Goal: Use online tool/utility: Utilize a website feature to perform a specific function

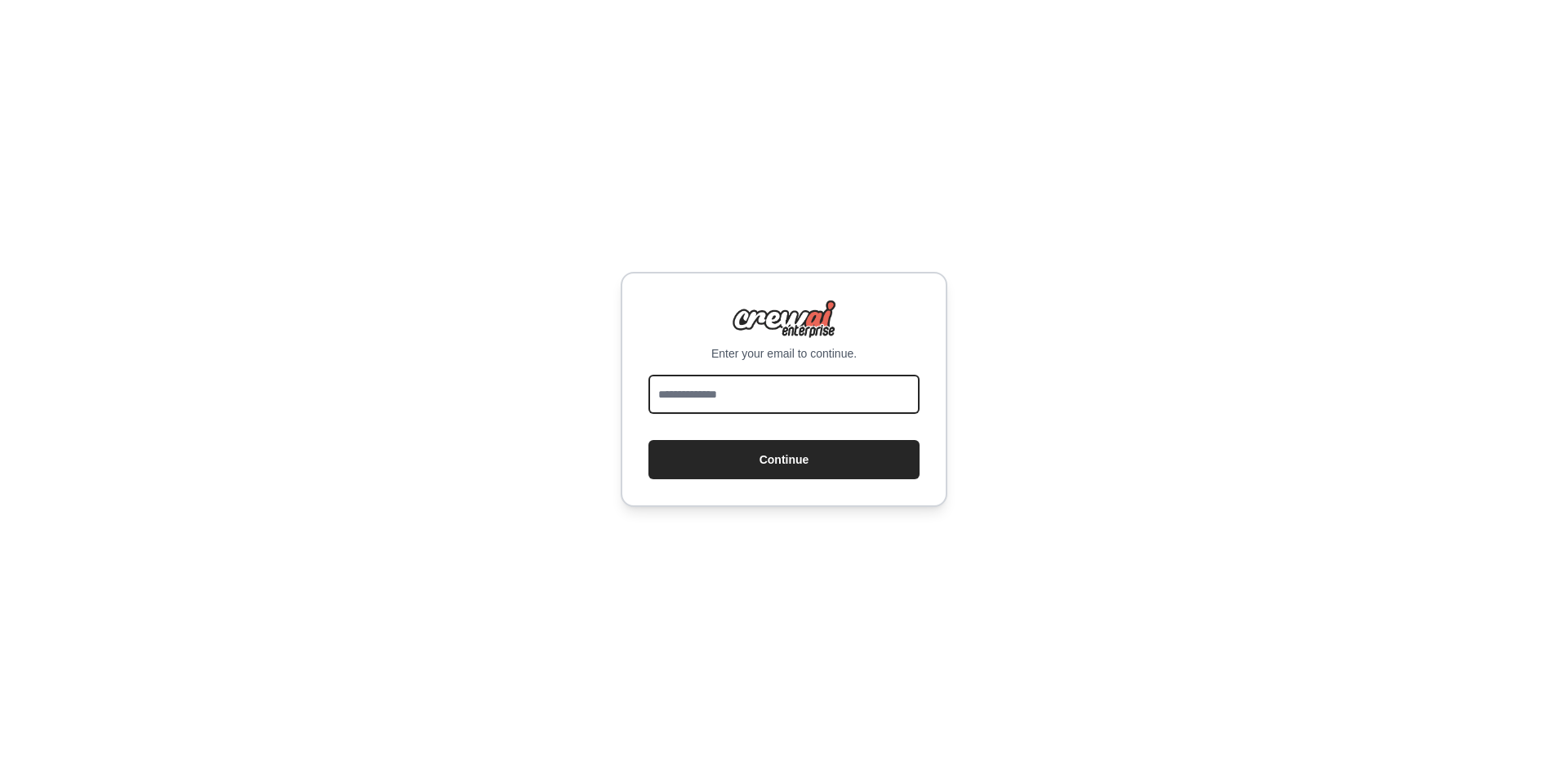
click at [757, 399] on input "email" at bounding box center [784, 394] width 271 height 39
type input "**********"
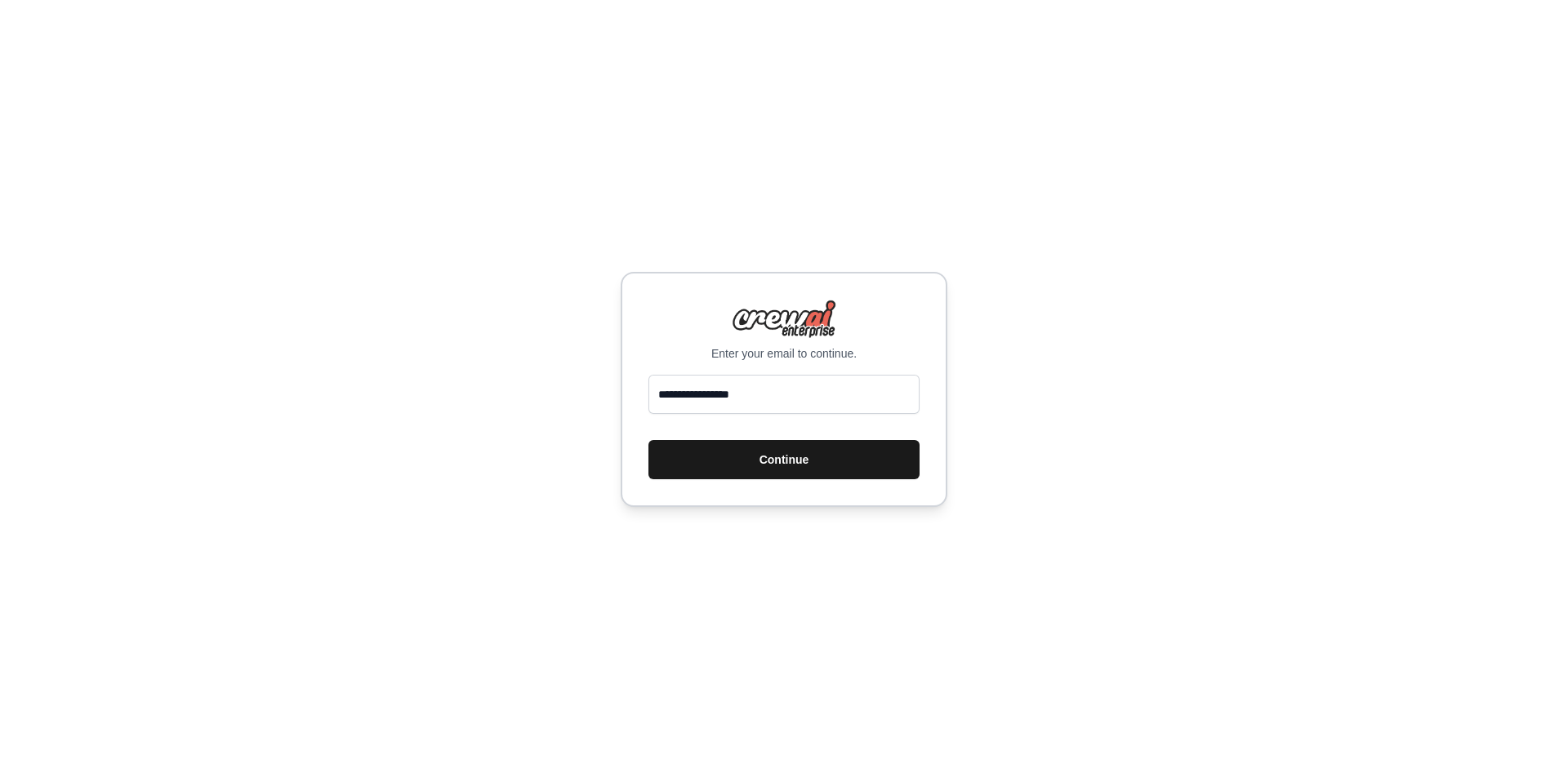
click at [770, 463] on button "Continue" at bounding box center [784, 459] width 271 height 39
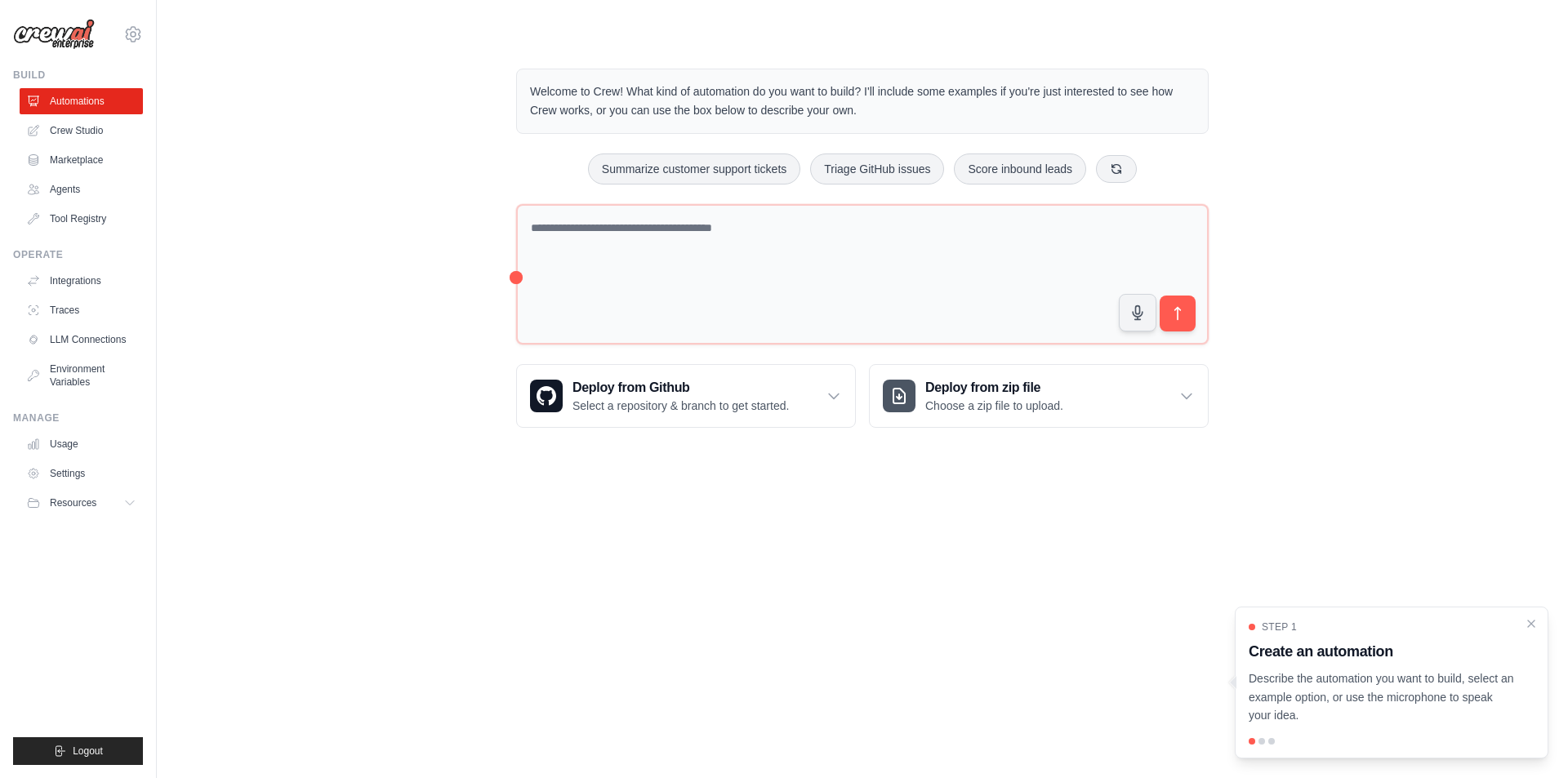
click at [56, 21] on img at bounding box center [53, 33] width 81 height 31
click at [732, 178] on button "Summarize customer support tickets" at bounding box center [694, 167] width 213 height 31
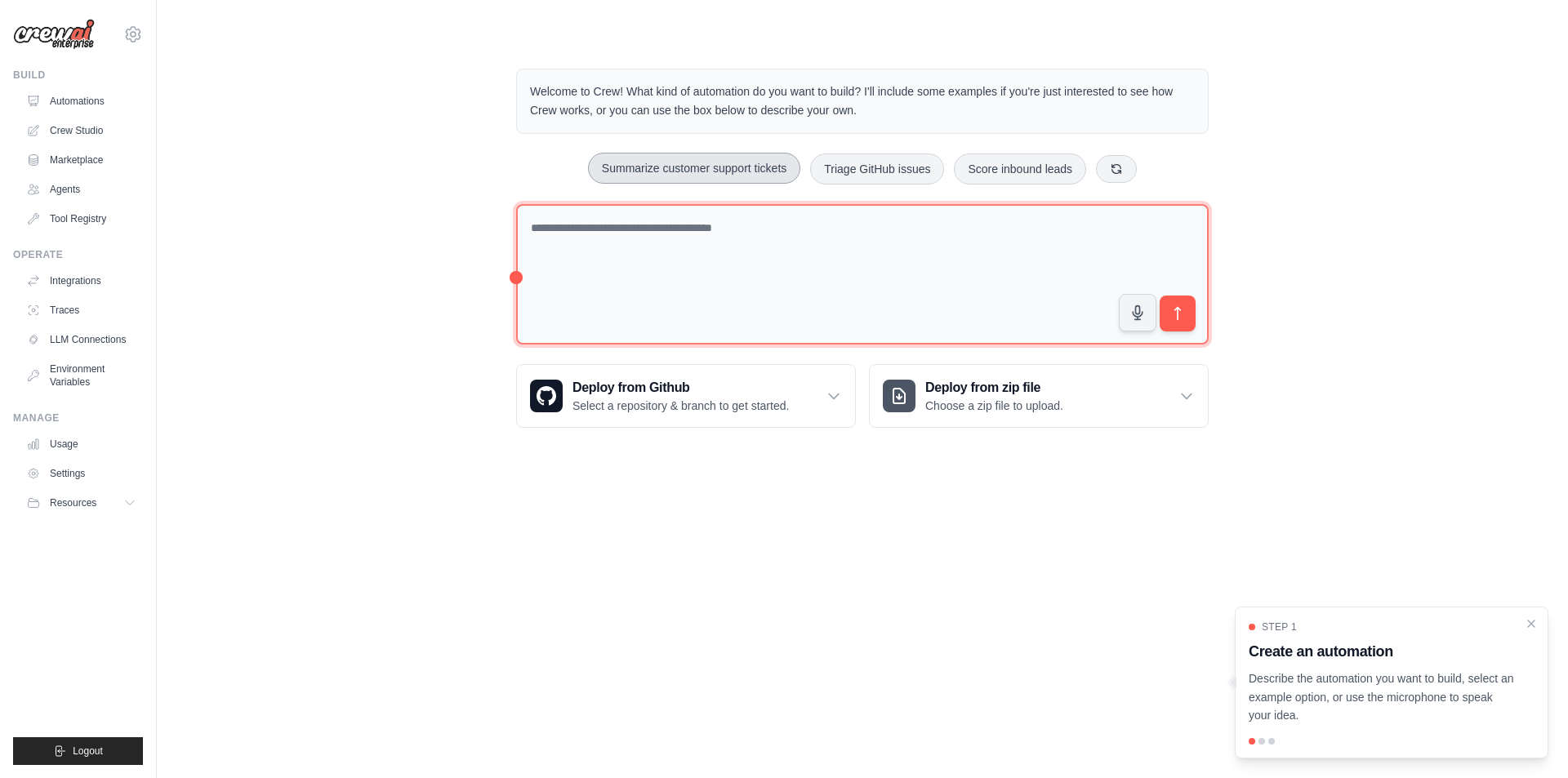
type textarea "**********"
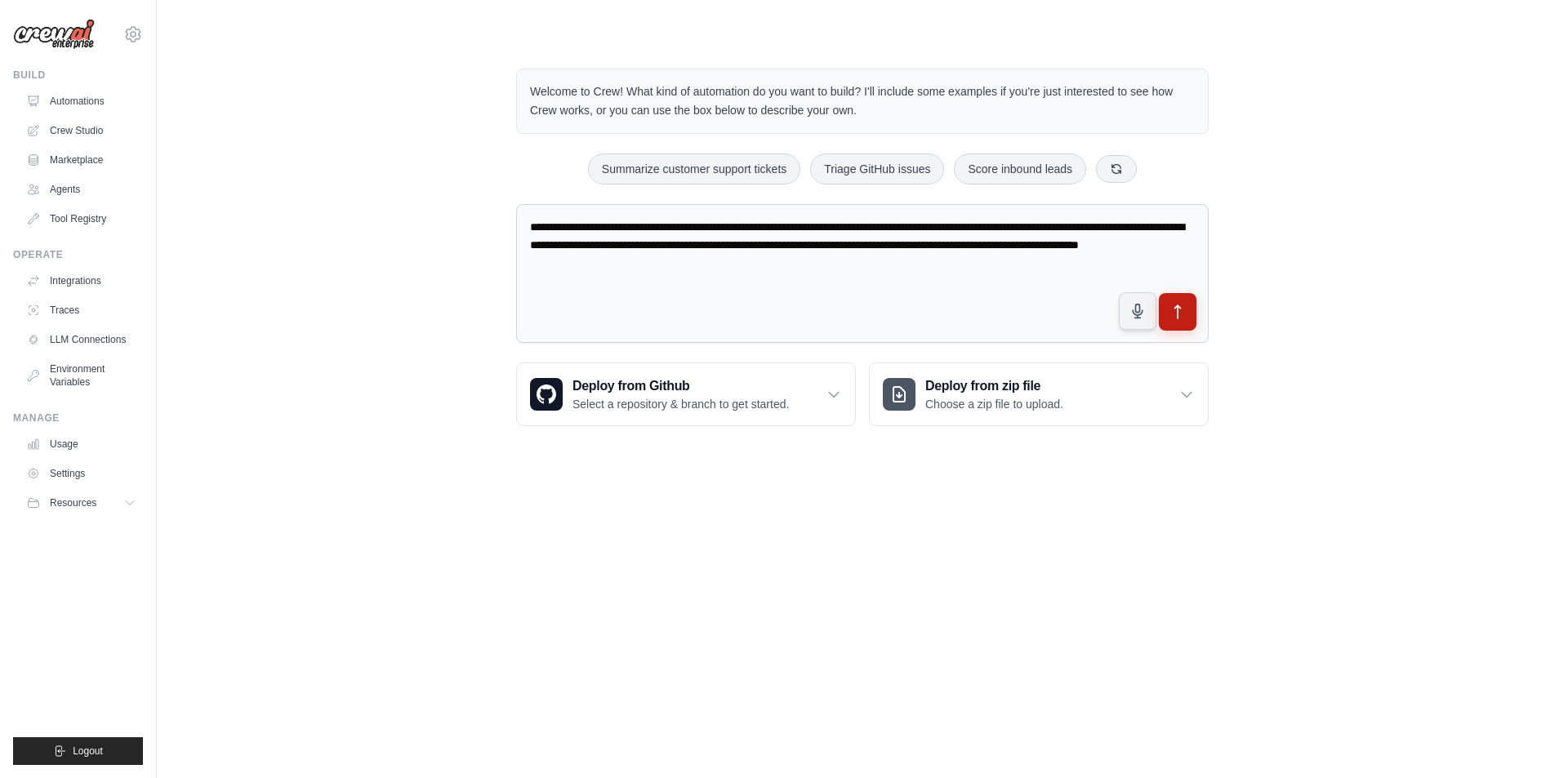
click at [1183, 320] on icon "submit" at bounding box center [1178, 312] width 18 height 18
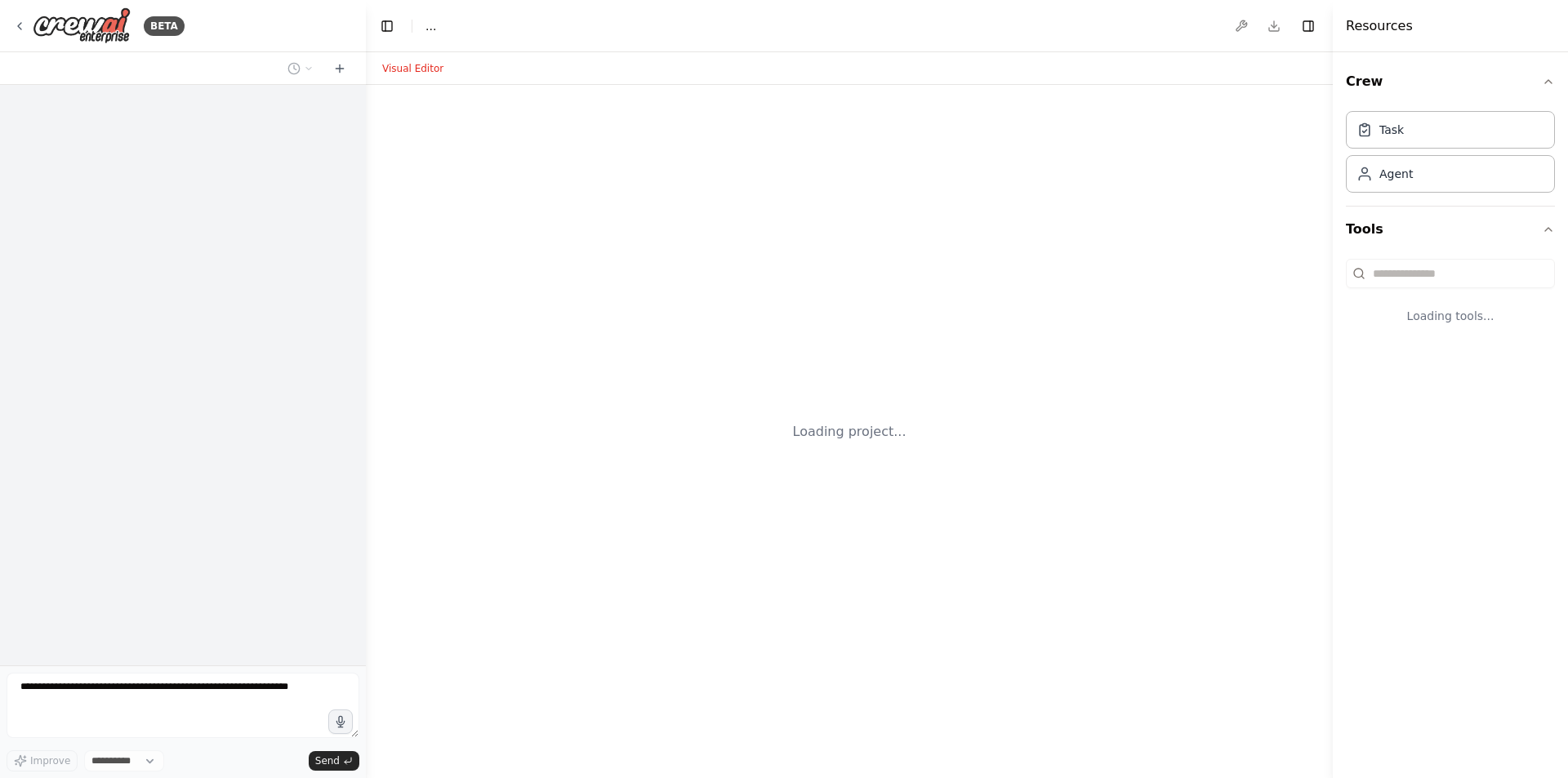
select select "****"
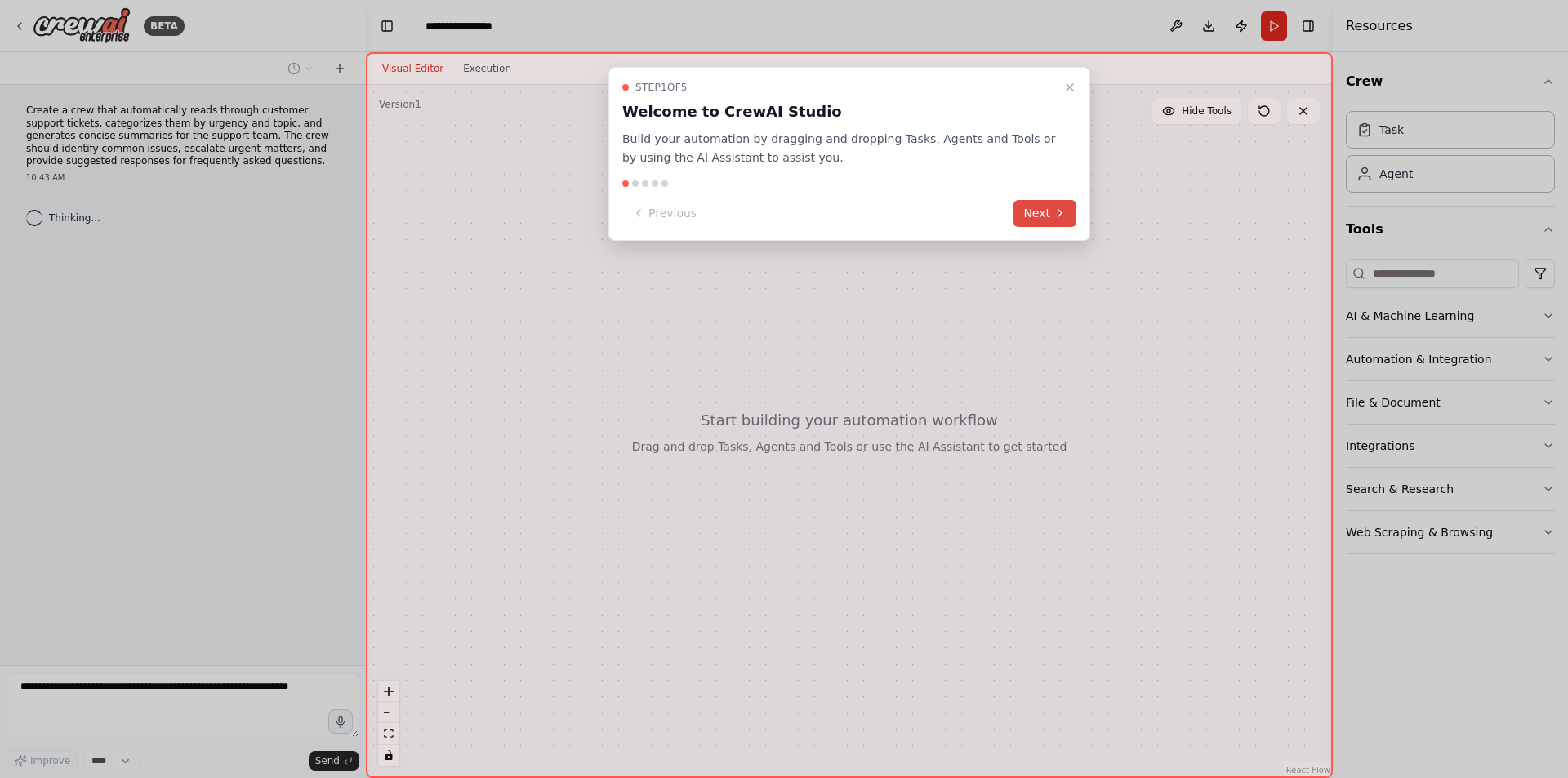
click at [1030, 213] on button "Next" at bounding box center [1045, 214] width 63 height 27
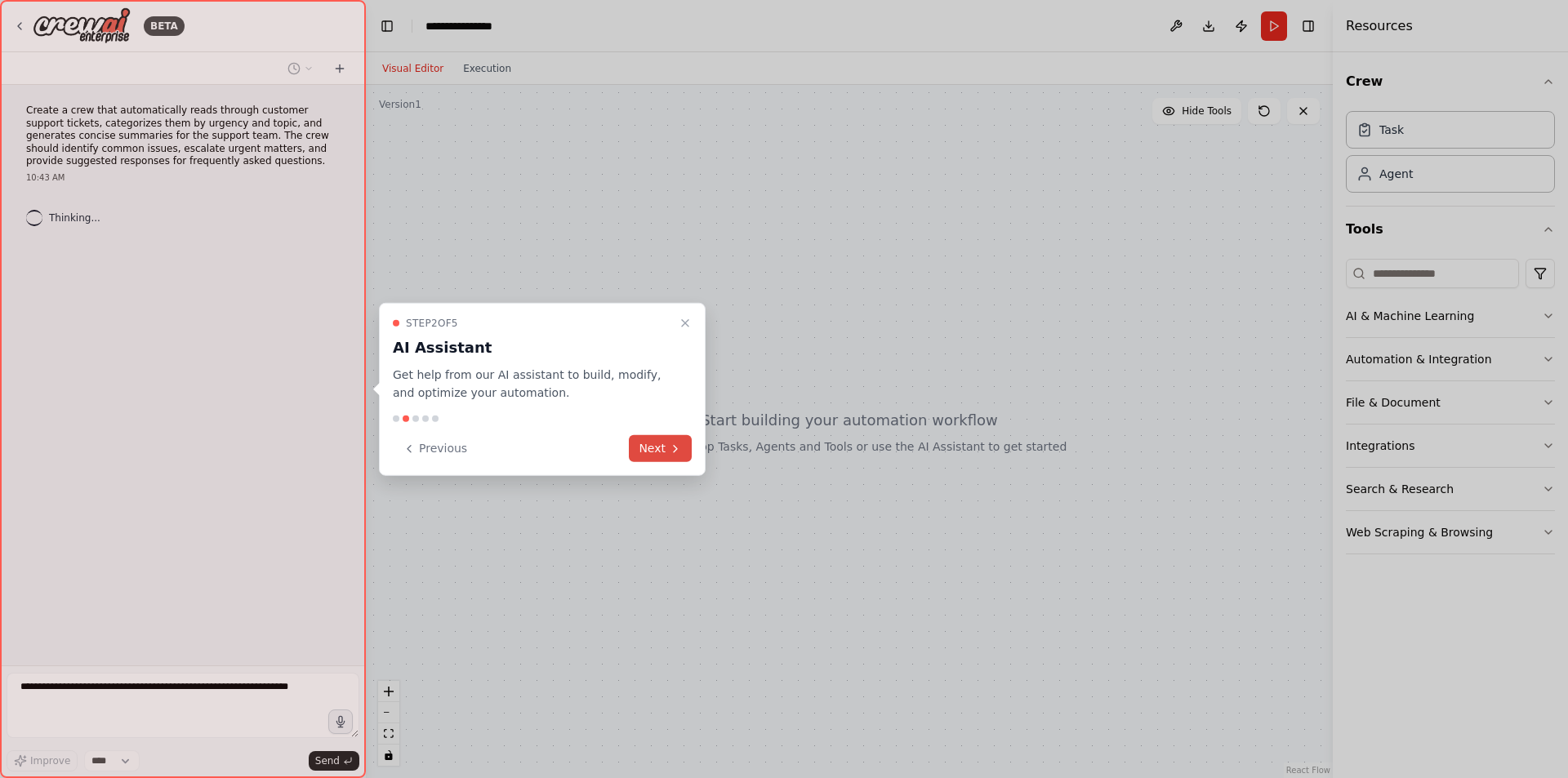
click at [675, 441] on button "Next" at bounding box center [660, 448] width 63 height 27
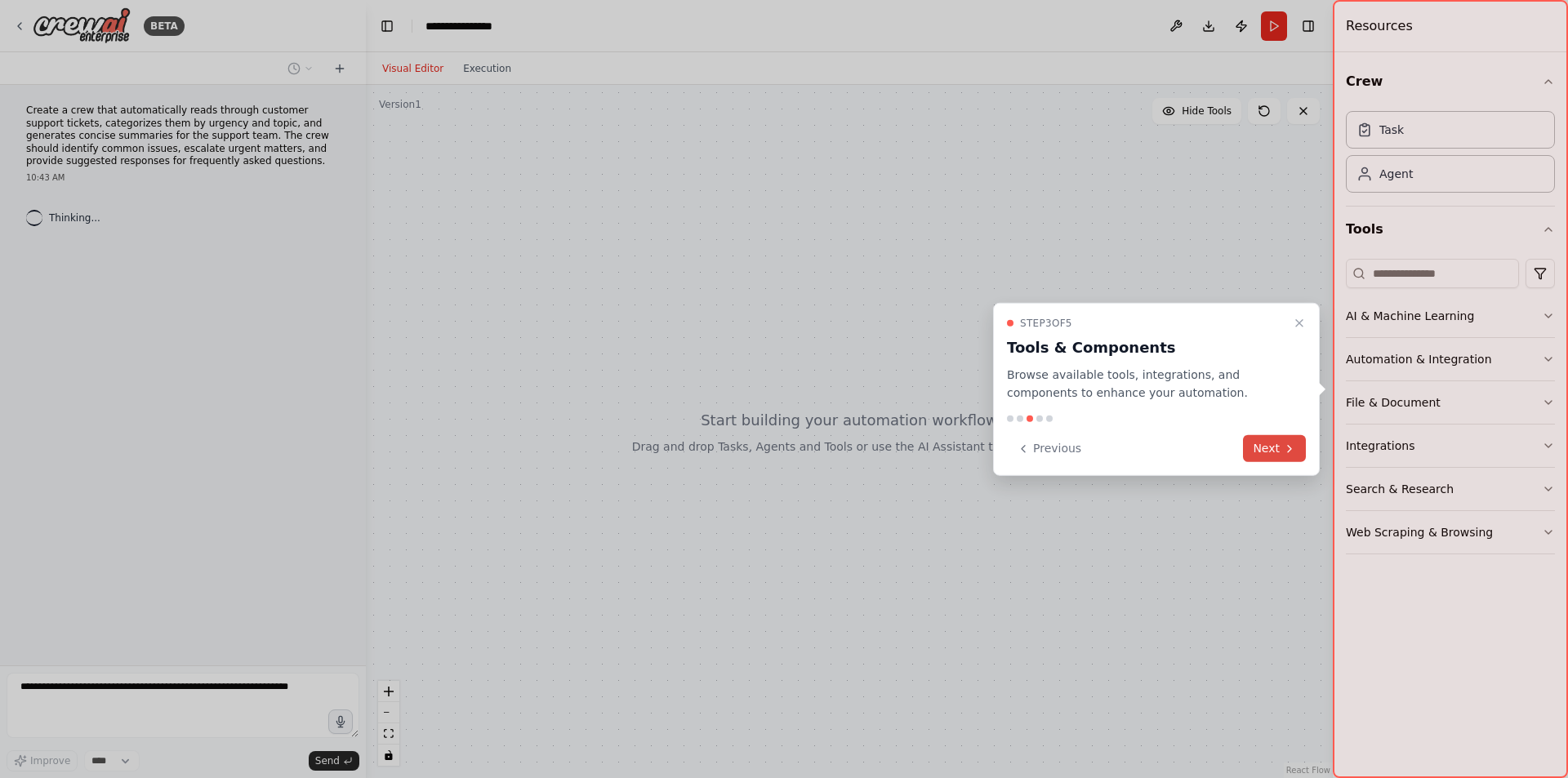
click at [1258, 452] on button "Next" at bounding box center [1275, 448] width 63 height 27
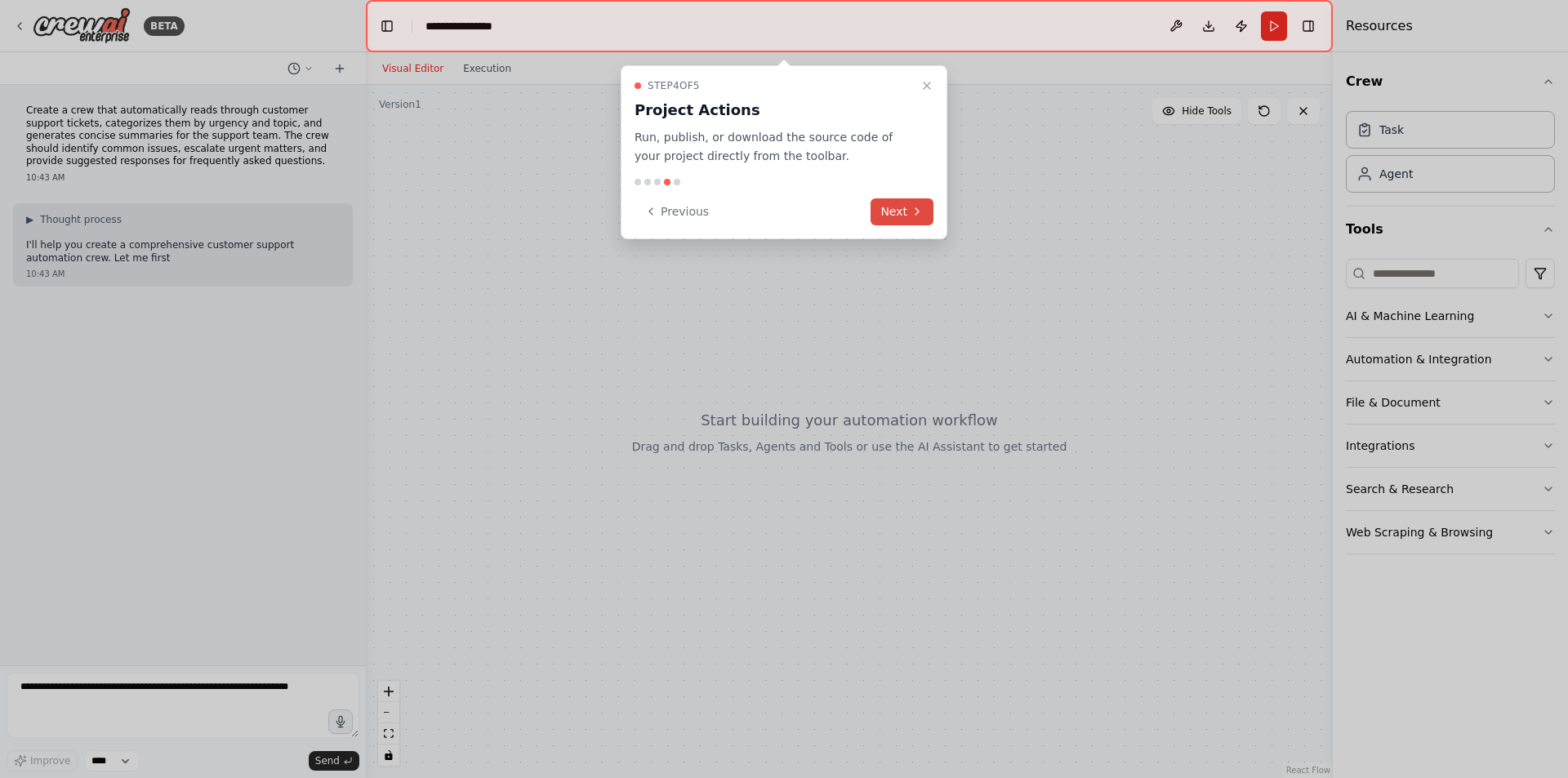
click at [897, 208] on button "Next" at bounding box center [903, 212] width 63 height 27
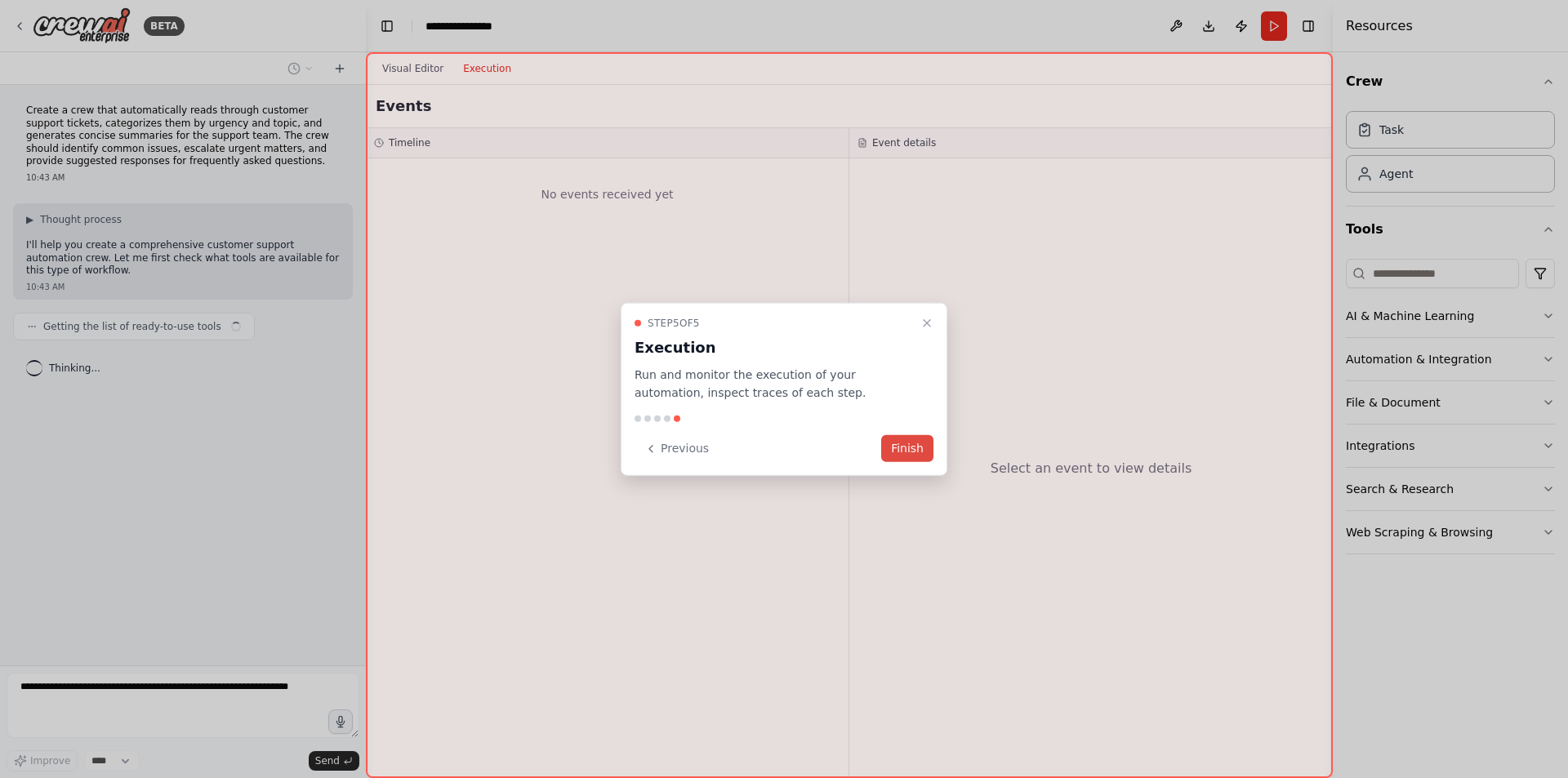
click at [909, 446] on button "Finish" at bounding box center [908, 448] width 53 height 27
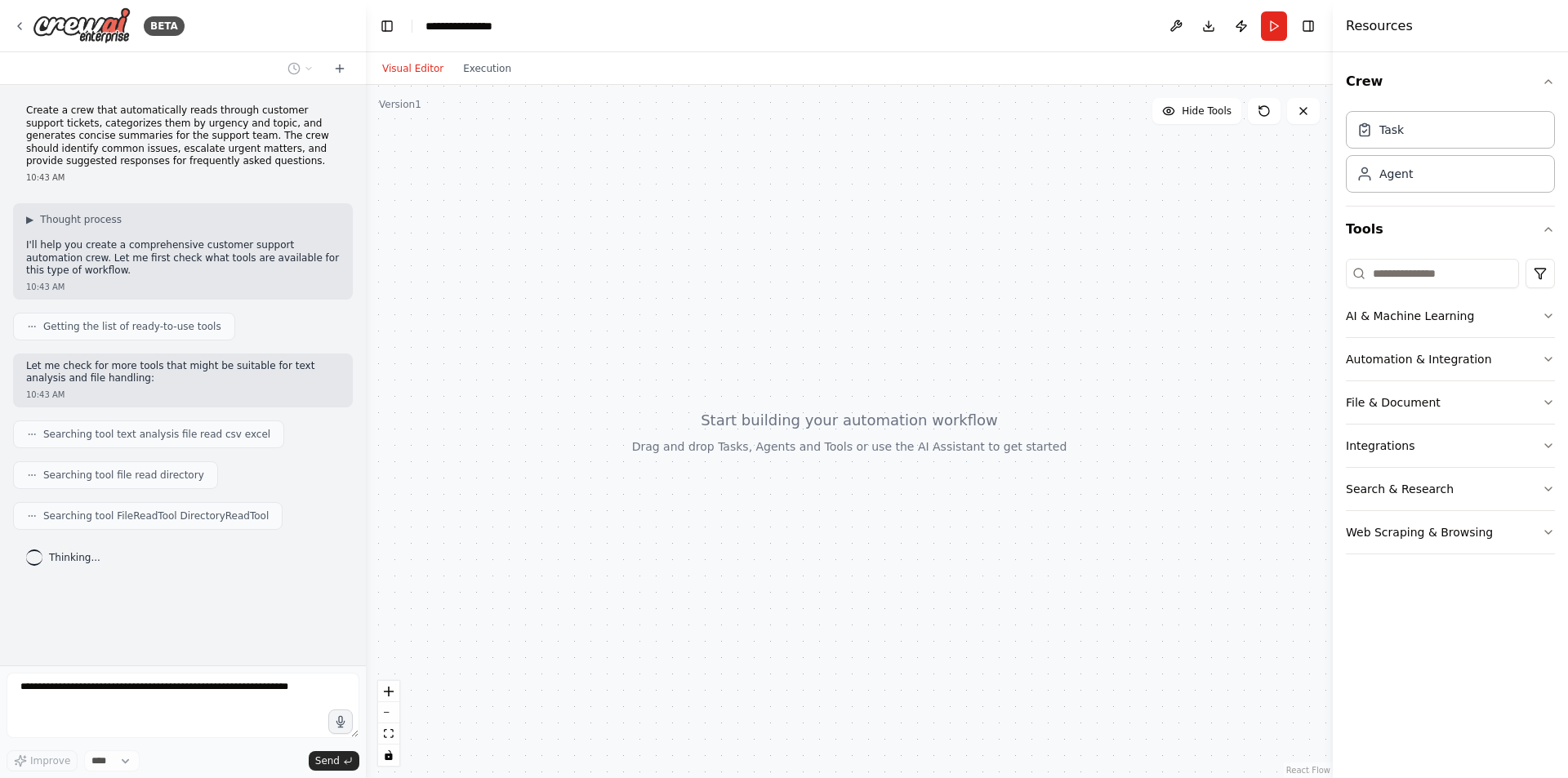
drag, startPoint x: 652, startPoint y: 413, endPoint x: 986, endPoint y: 301, distance: 352.3
click at [986, 301] on div at bounding box center [849, 431] width 967 height 693
click at [1402, 408] on button "File & Document" at bounding box center [1451, 403] width 209 height 43
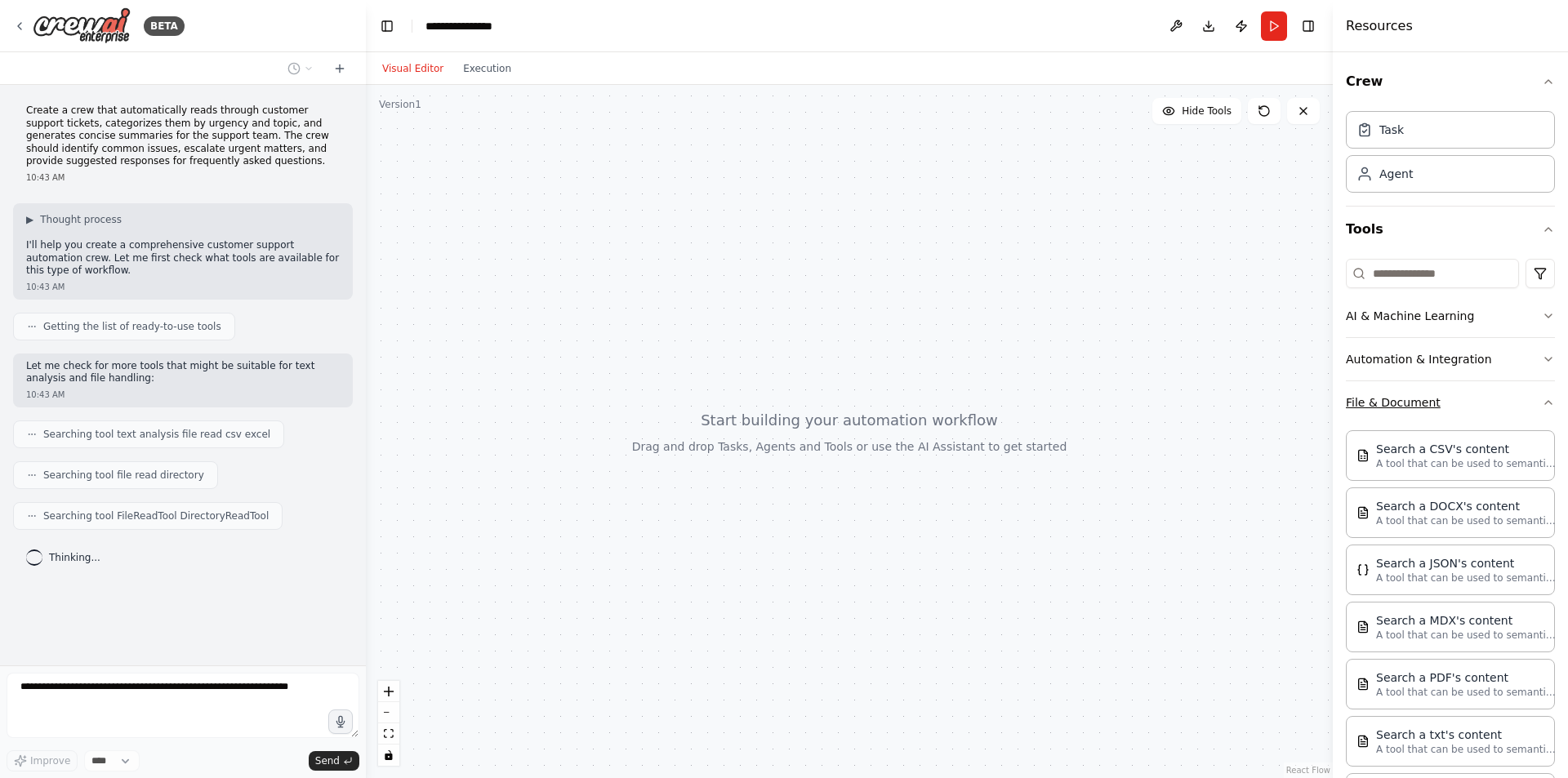
click at [1477, 409] on button "File & Document" at bounding box center [1451, 403] width 209 height 43
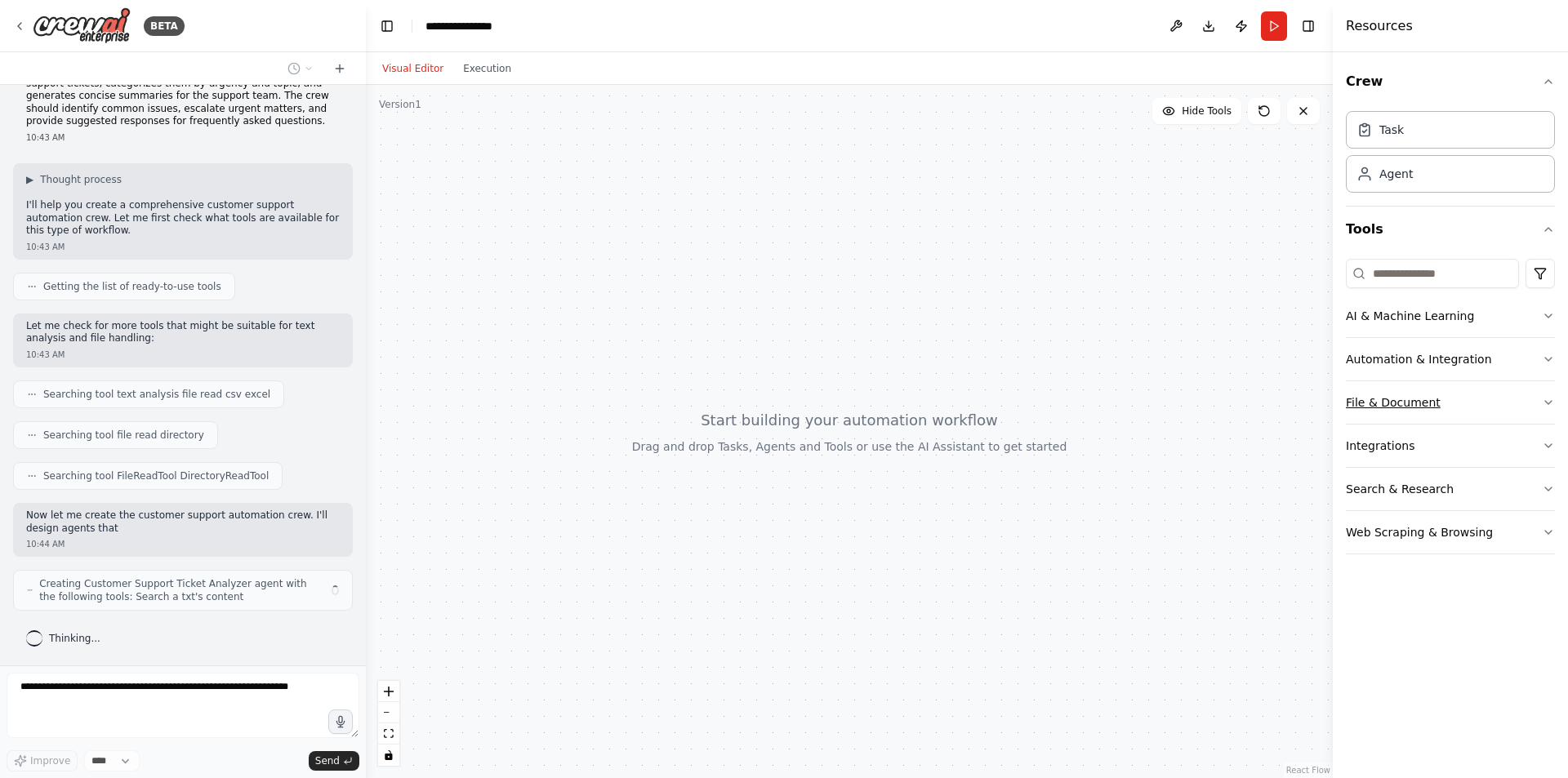
click at [1477, 409] on button "File & Document" at bounding box center [1451, 403] width 209 height 43
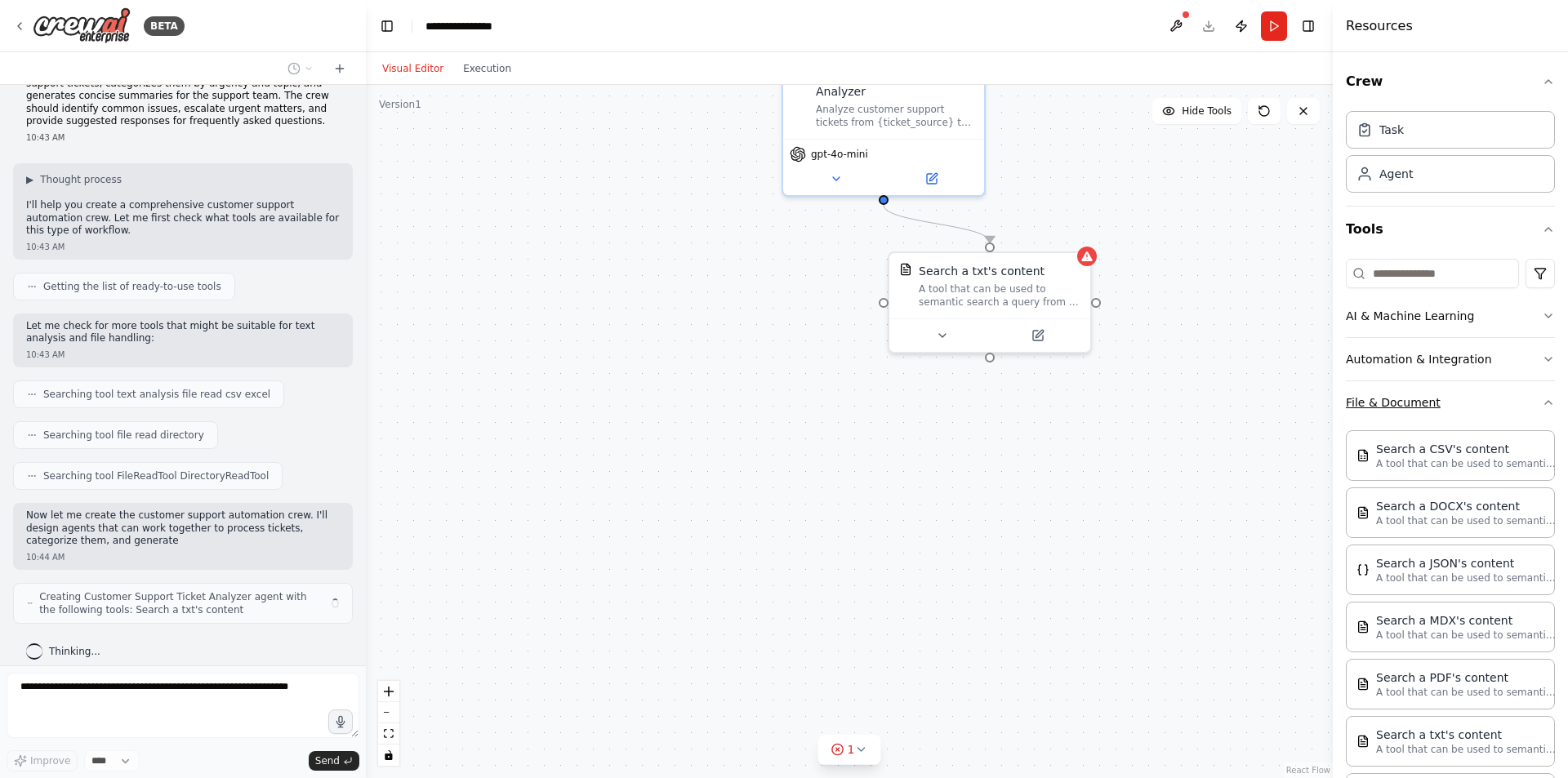
scroll to position [53, 0]
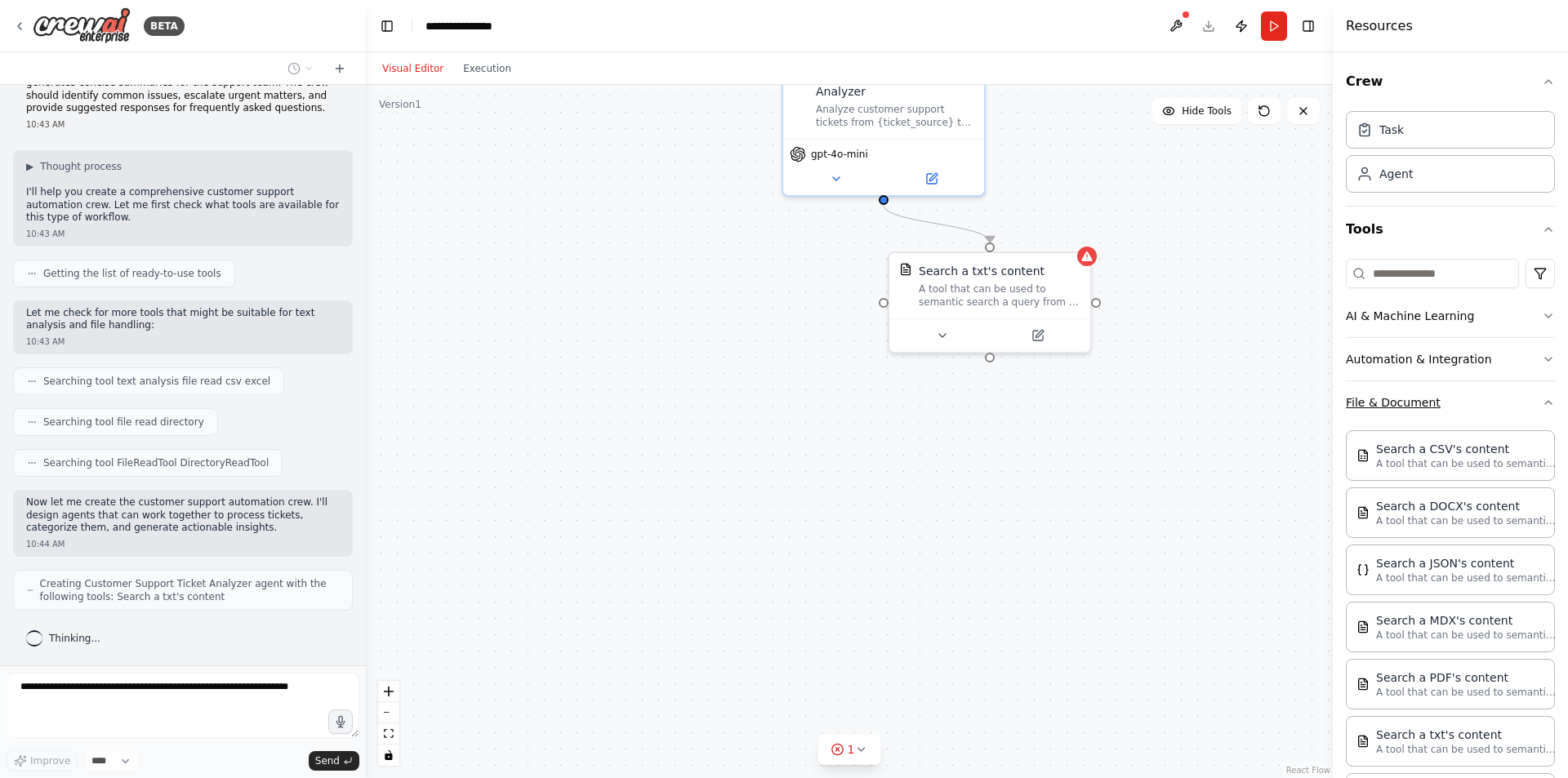
click at [1477, 409] on button "File & Document" at bounding box center [1451, 403] width 209 height 43
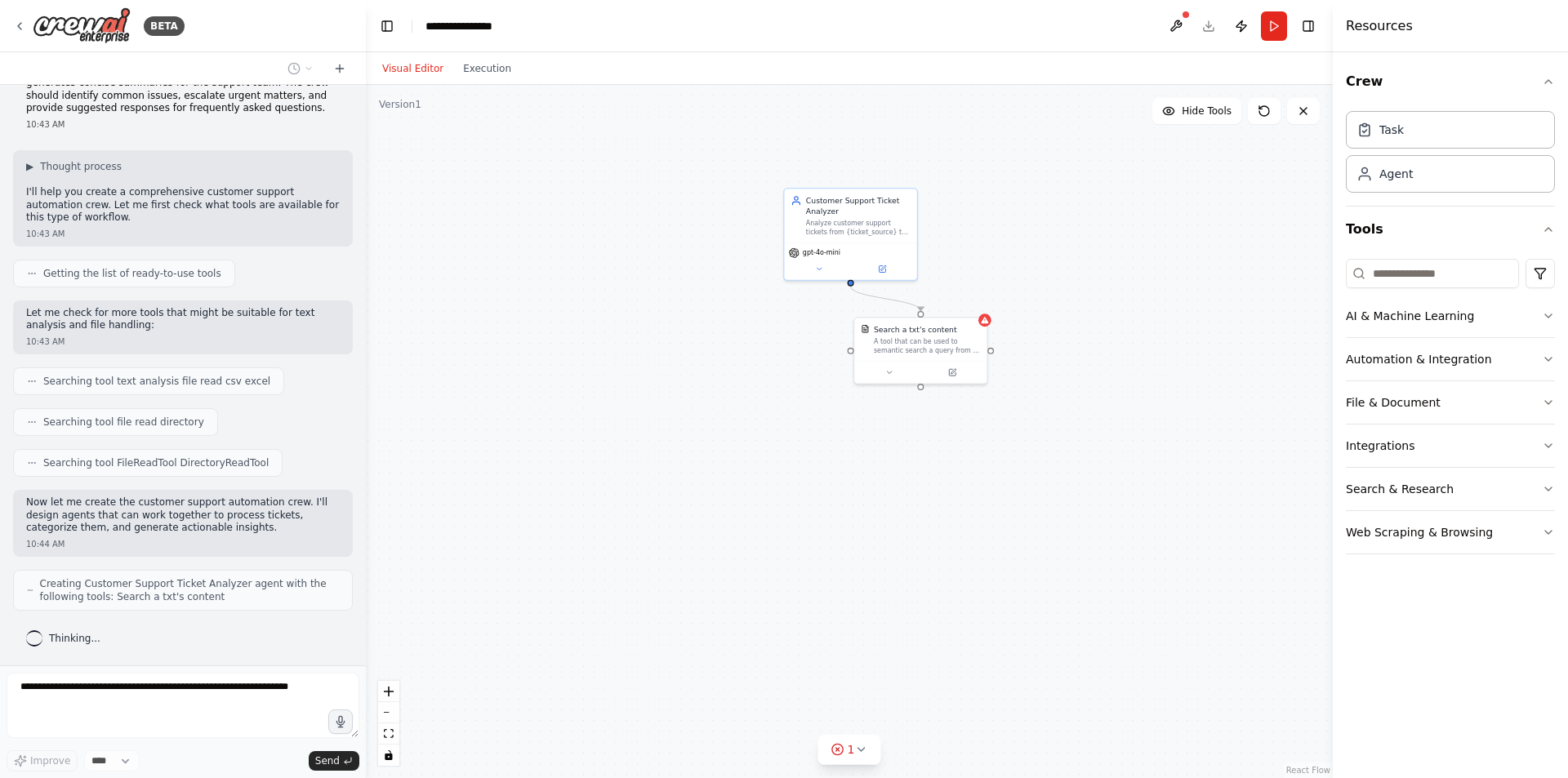
scroll to position [94, 0]
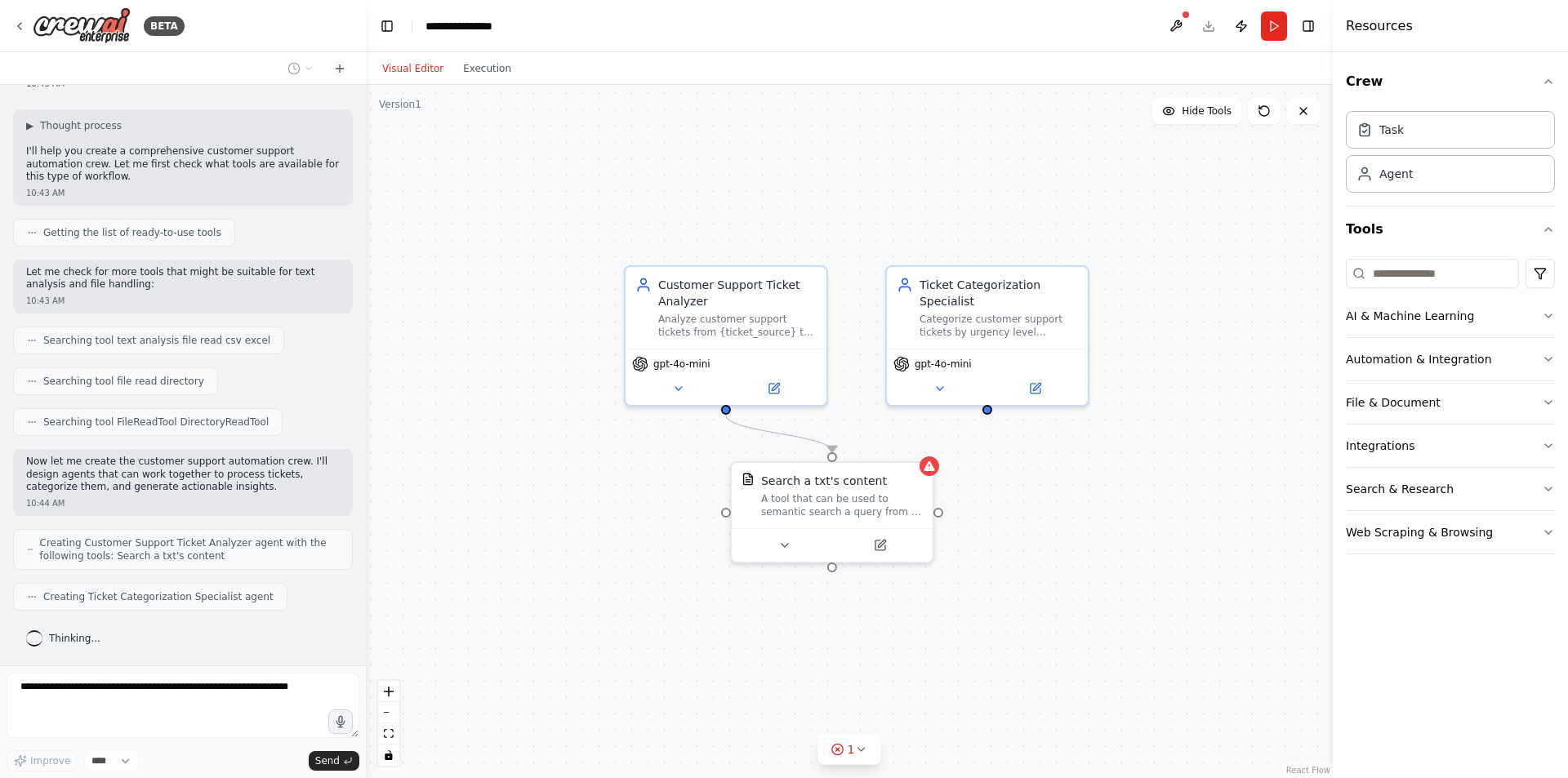
drag, startPoint x: 782, startPoint y: 326, endPoint x: 603, endPoint y: 536, distance: 275.9
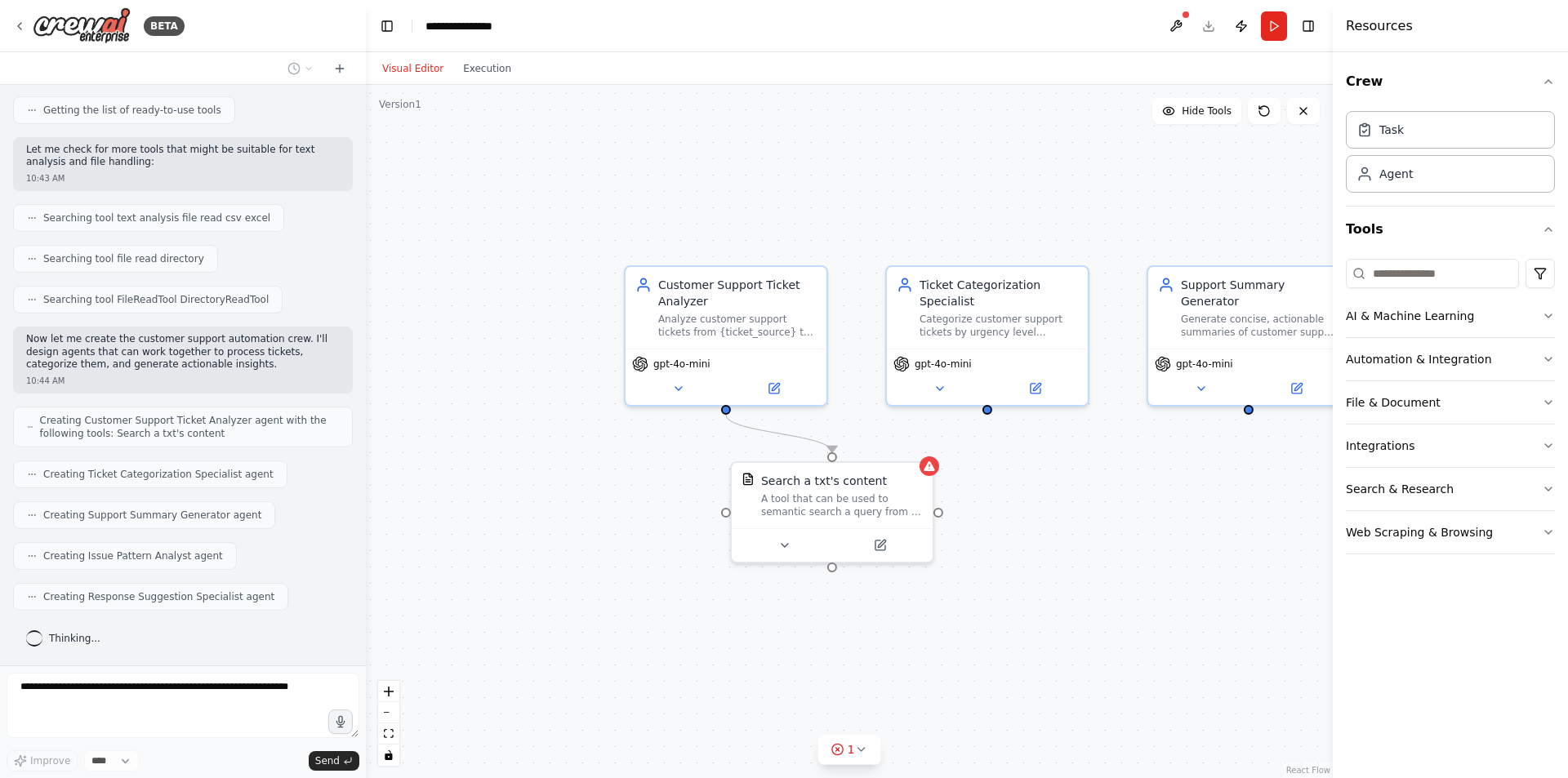
scroll to position [311, 0]
